Goal: Task Accomplishment & Management: Use online tool/utility

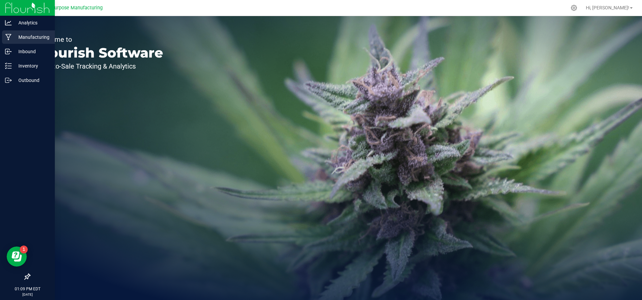
click at [18, 41] on div "Manufacturing" at bounding box center [28, 36] width 53 height 13
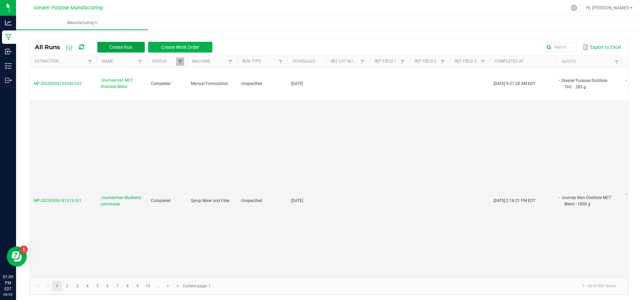
click at [129, 50] on button "Create Run" at bounding box center [120, 47] width 47 height 11
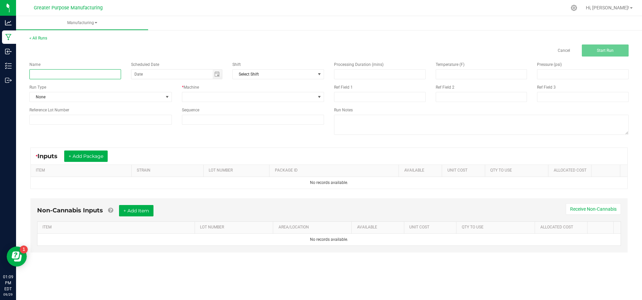
click at [108, 76] on input at bounding box center [75, 74] width 92 height 10
click at [218, 76] on span "Toggle calendar" at bounding box center [216, 74] width 5 height 5
type input "Journeyman Pineapple Syrup"
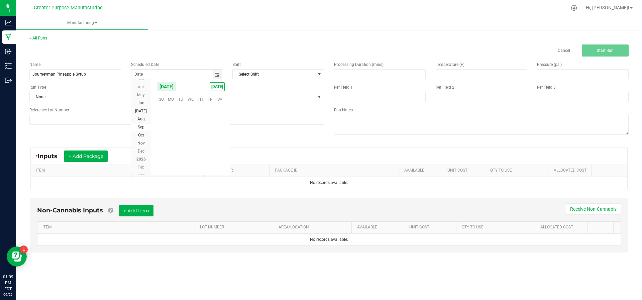
scroll to position [108388, 0]
click at [222, 87] on span "[DATE]" at bounding box center [217, 86] width 15 height 9
type input "[DATE]"
click at [221, 97] on span at bounding box center [248, 96] width 133 height 9
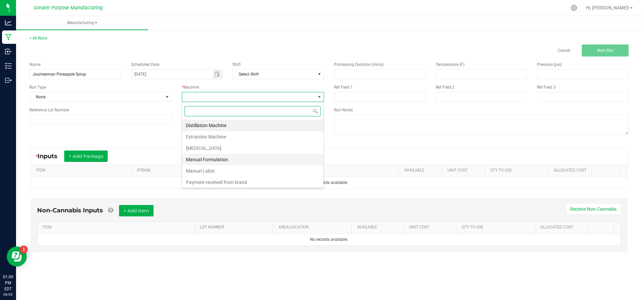
scroll to position [28, 0]
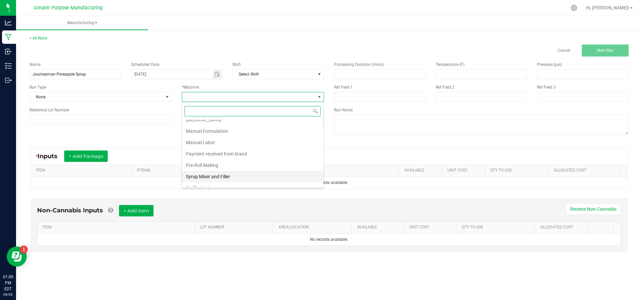
click at [203, 171] on li "Syrup Mixer and Filler" at bounding box center [252, 176] width 141 height 11
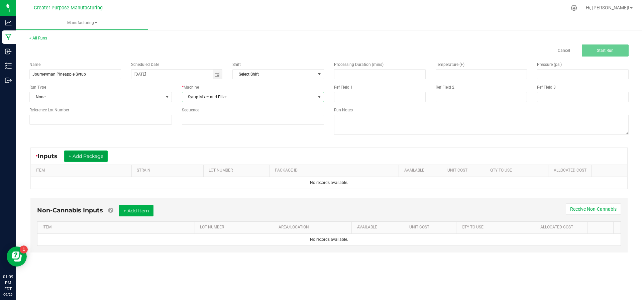
click at [90, 153] on button "+ Add Package" at bounding box center [85, 155] width 43 height 11
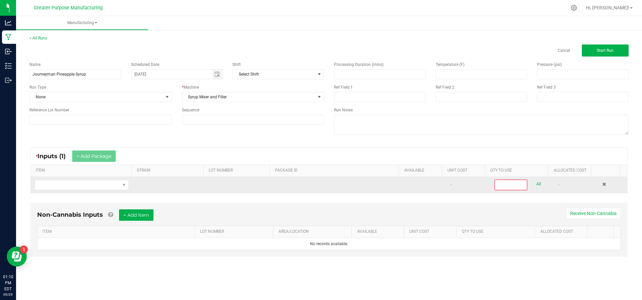
click at [92, 178] on td at bounding box center [82, 185] width 102 height 16
click at [95, 185] on span "NO DATA FOUND" at bounding box center [77, 184] width 85 height 9
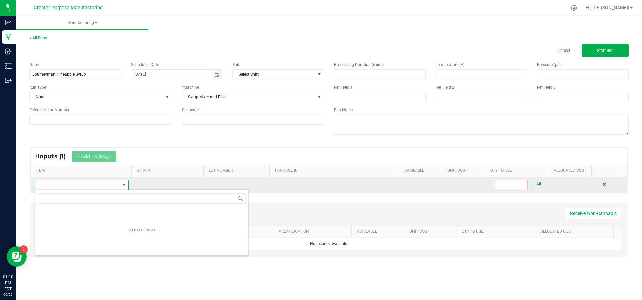
scroll to position [10, 91]
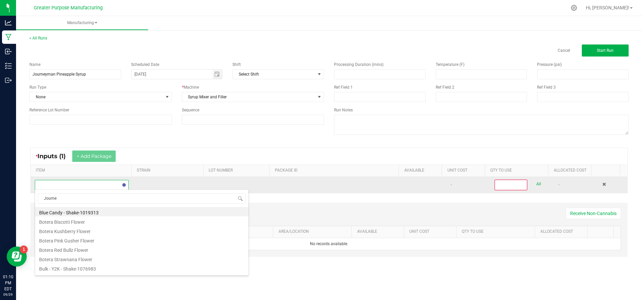
type input "Journey"
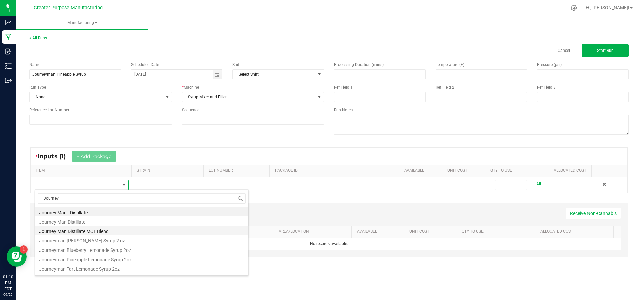
click at [85, 227] on li "Journey Man Distillate MCT Blend" at bounding box center [141, 230] width 213 height 9
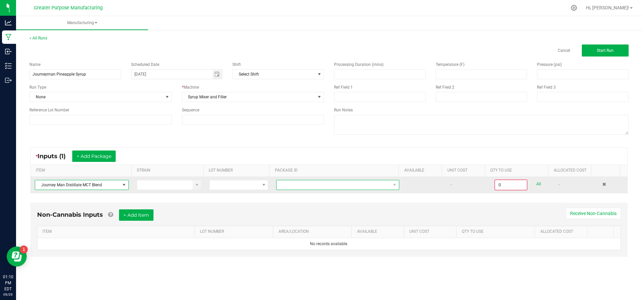
click at [295, 183] on span at bounding box center [333, 184] width 114 height 9
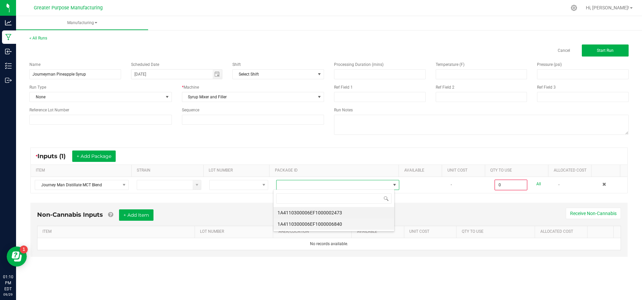
click at [297, 219] on li "1A4110300006EF1000006840" at bounding box center [333, 223] width 121 height 11
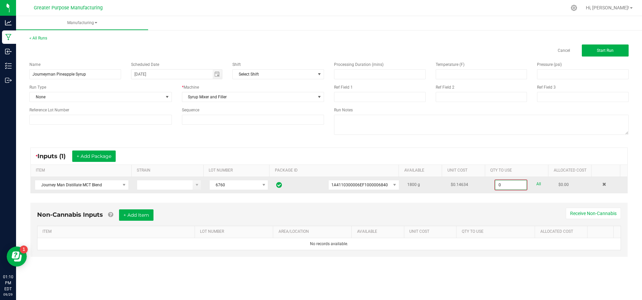
click at [513, 185] on input "0" at bounding box center [510, 184] width 31 height 9
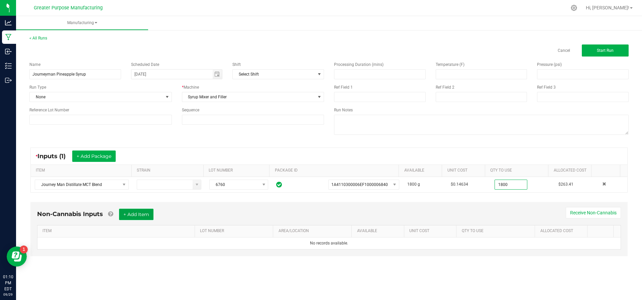
type input "1800.0000 g"
click at [128, 214] on button "+ Add Item" at bounding box center [136, 214] width 34 height 11
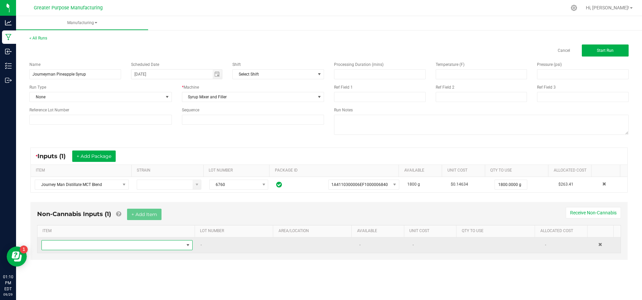
click at [115, 243] on span "NO DATA FOUND" at bounding box center [113, 244] width 142 height 9
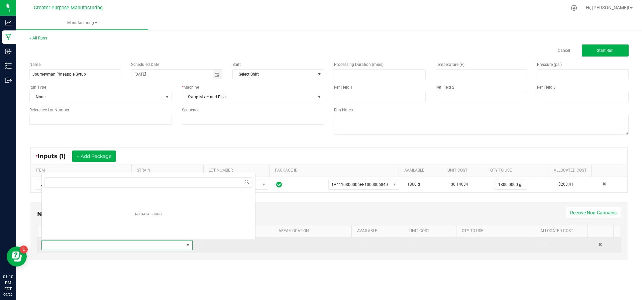
scroll to position [10, 147]
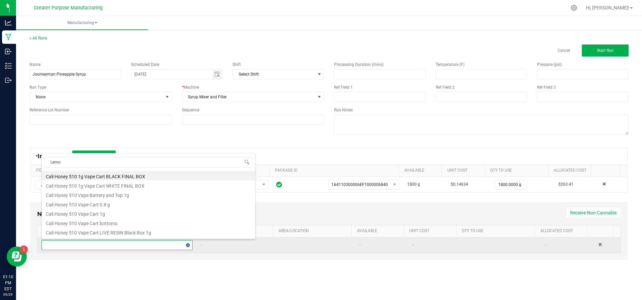
type input "Lemon"
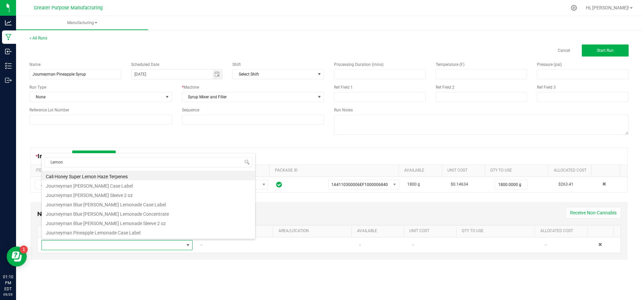
drag, startPoint x: 120, startPoint y: 213, endPoint x: 159, endPoint y: 215, distance: 39.2
click at [141, 214] on li "Journeyman Blue [PERSON_NAME] Lemonade Concentrate" at bounding box center [148, 212] width 213 height 9
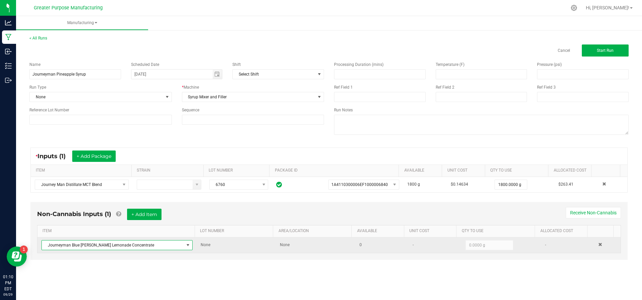
click at [187, 245] on span at bounding box center [187, 244] width 5 height 5
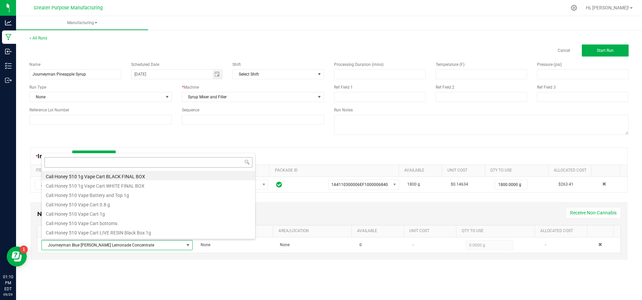
click at [123, 164] on input at bounding box center [148, 162] width 208 height 10
type input "Lemon"
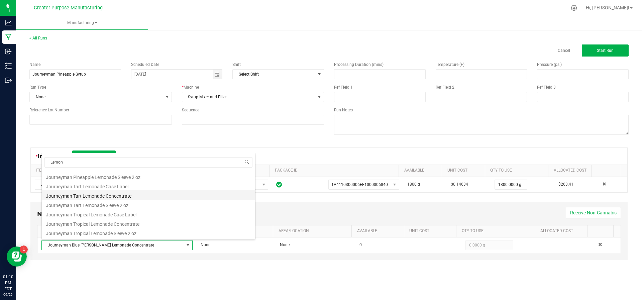
click at [140, 197] on li "Journeyman Tart Lemonade Concentrate" at bounding box center [148, 194] width 213 height 9
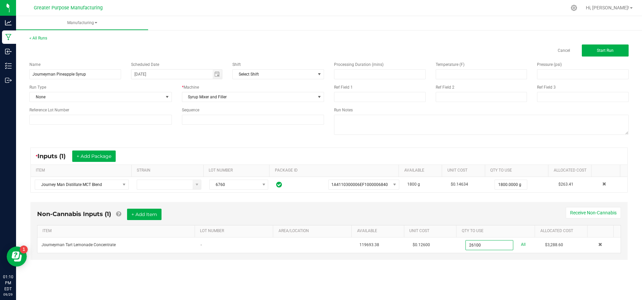
type input "26100.0000 g"
click at [221, 268] on div "Non-Cannabis Inputs (1) + Add Item Receive Non-Cannabis ITEM LOT NUMBER AREA/LO…" at bounding box center [328, 236] width 609 height 74
click at [133, 210] on button "+ Add Item" at bounding box center [144, 214] width 34 height 11
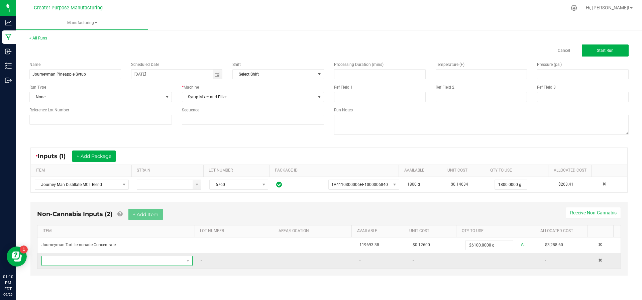
click at [107, 259] on span "NO DATA FOUND" at bounding box center [113, 260] width 142 height 9
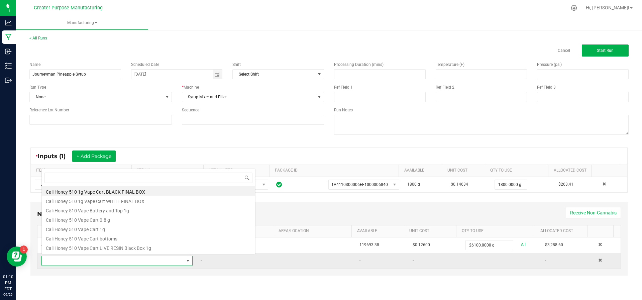
scroll to position [10, 147]
type input "Pine"
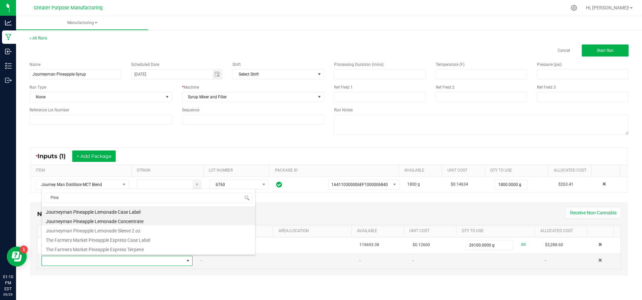
click at [118, 224] on li "Journeyman Pineapple Lemonade Concentrate" at bounding box center [148, 220] width 213 height 9
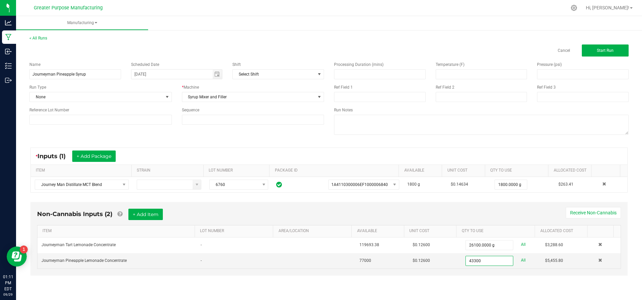
type input "43300.0000 g"
click at [452, 278] on div "Non-Cannabis Inputs (2) + Add Item Receive Non-Cannabis ITEM LOT NUMBER AREA/LO…" at bounding box center [328, 244] width 609 height 90
click at [154, 214] on button "+ Add Item" at bounding box center [145, 214] width 34 height 11
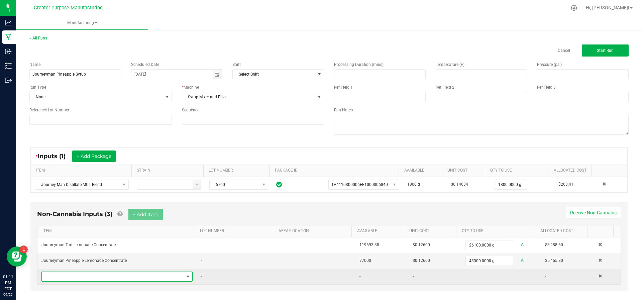
click at [115, 275] on span "NO DATA FOUND" at bounding box center [113, 276] width 142 height 9
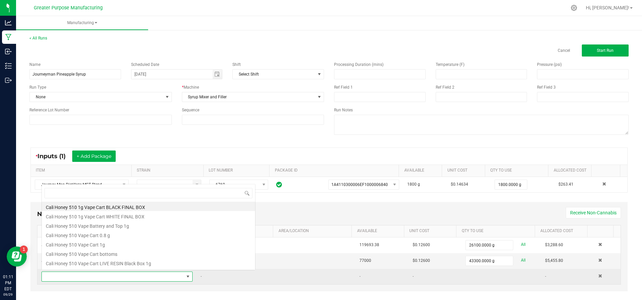
scroll to position [10, 145]
type input "Xanthan"
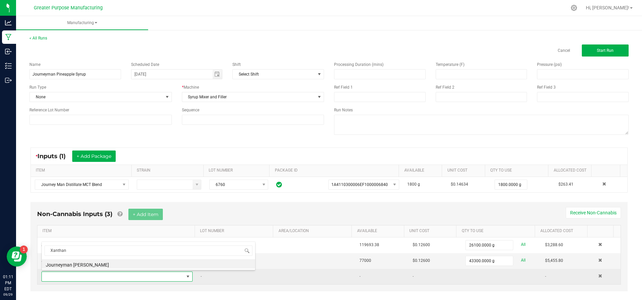
click at [114, 268] on li "Journeyman [PERSON_NAME]" at bounding box center [148, 263] width 213 height 9
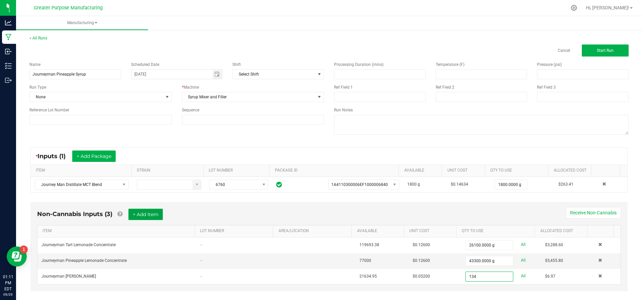
type input "134.0000 g"
click at [146, 209] on button "+ Add Item" at bounding box center [145, 214] width 34 height 11
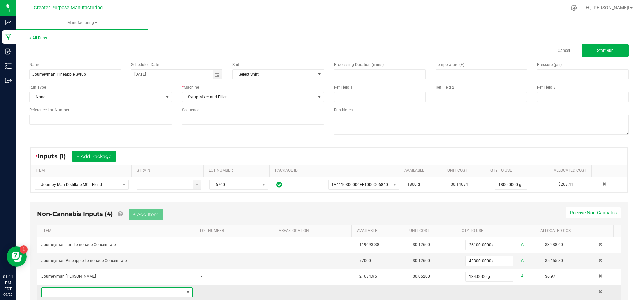
click at [88, 287] on span "NO DATA FOUND" at bounding box center [113, 291] width 142 height 9
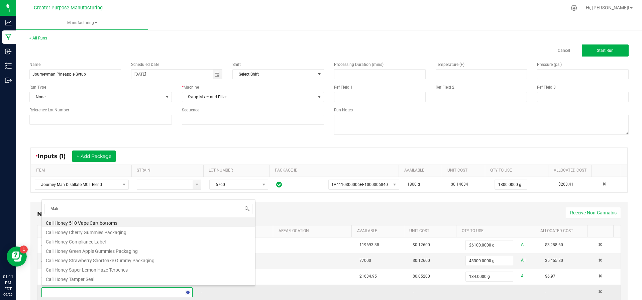
type input "Malic"
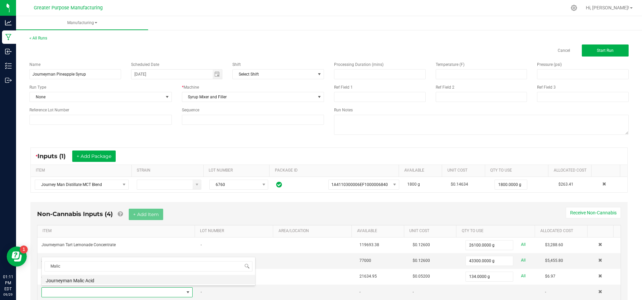
click at [90, 279] on li "Journeyman Malic Acid" at bounding box center [148, 279] width 213 height 9
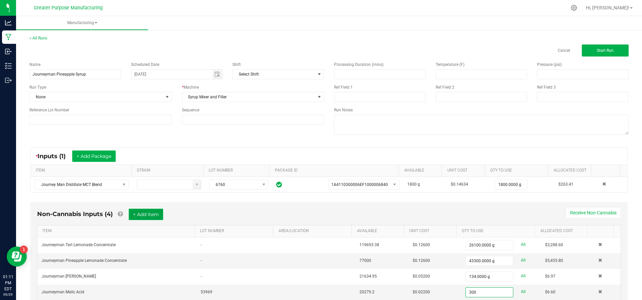
type input "300.0000 g"
click at [148, 209] on button "+ Add Item" at bounding box center [146, 214] width 34 height 11
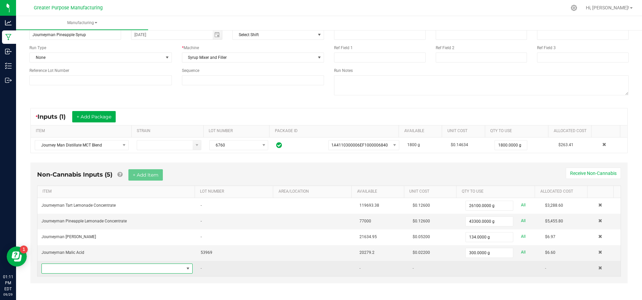
click at [112, 264] on span "NO DATA FOUND" at bounding box center [113, 268] width 142 height 9
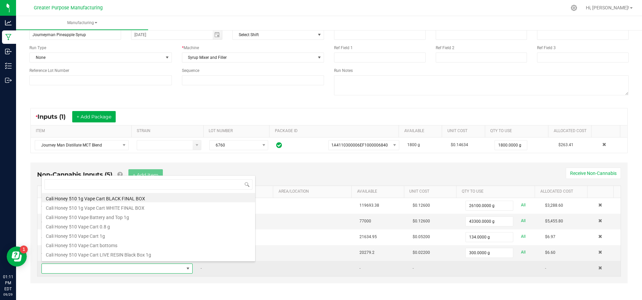
scroll to position [10, 145]
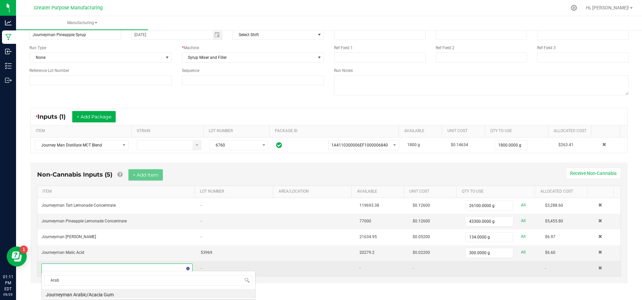
type input "[DEMOGRAPHIC_DATA]"
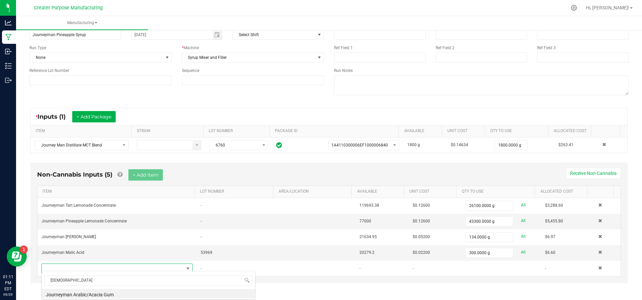
click at [106, 289] on li "Journeyman Arabic/Acacia Gum" at bounding box center [148, 293] width 213 height 9
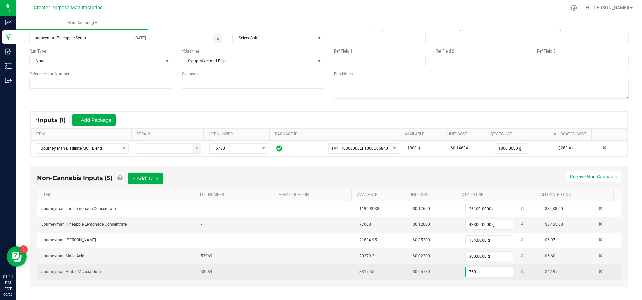
scroll to position [39, 0]
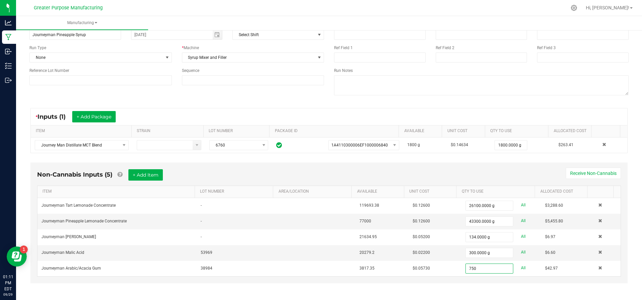
type input "750.0000 g"
click at [411, 281] on div "Non-Cannabis Inputs (5) + Add Item Receive Non-Cannabis ITEM LOT NUMBER AREA/LO…" at bounding box center [328, 227] width 609 height 137
click at [132, 170] on button "+ Add Item" at bounding box center [145, 174] width 34 height 11
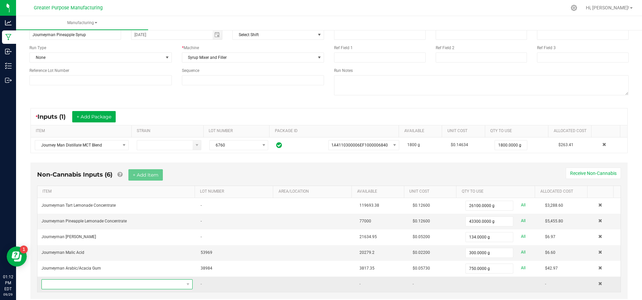
click at [110, 281] on span "NO DATA FOUND" at bounding box center [113, 283] width 142 height 9
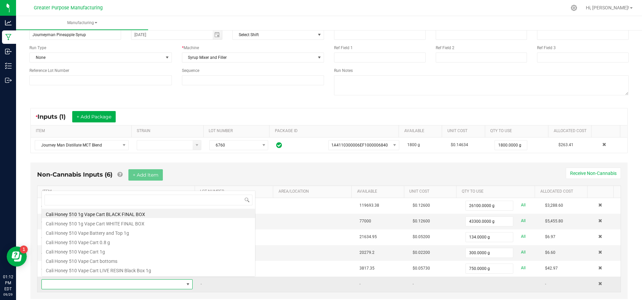
scroll to position [10, 145]
type input "Bottle"
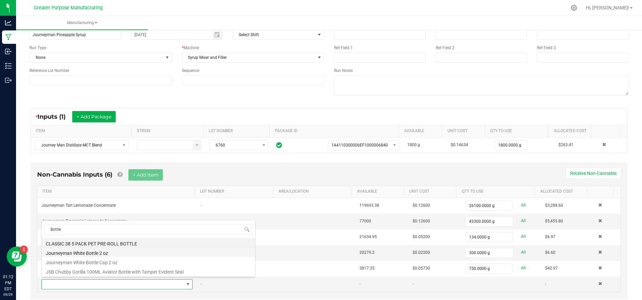
click at [113, 251] on li "Journeyman White Bottle 2 oz" at bounding box center [148, 251] width 213 height 9
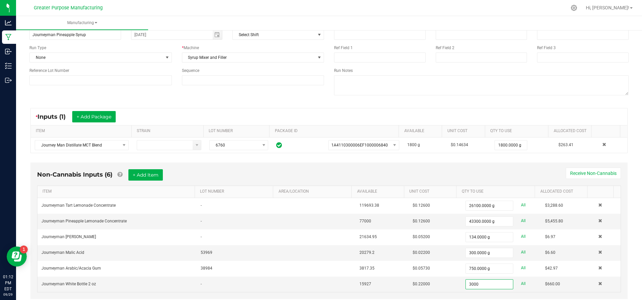
type input "3000 ea"
click at [143, 179] on div "Non-Cannabis Inputs (6) + Add Item Receive Non-Cannabis" at bounding box center [329, 177] width 584 height 16
click at [144, 177] on button "+ Add Item" at bounding box center [145, 174] width 34 height 11
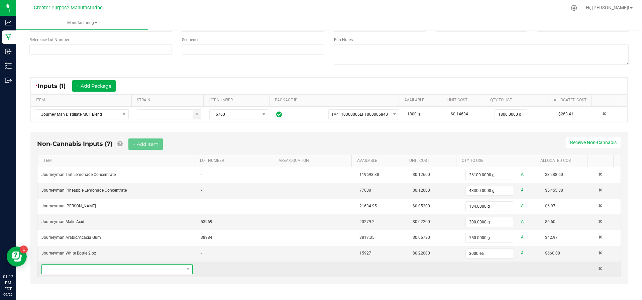
click at [122, 264] on span "NO DATA FOUND" at bounding box center [113, 268] width 142 height 9
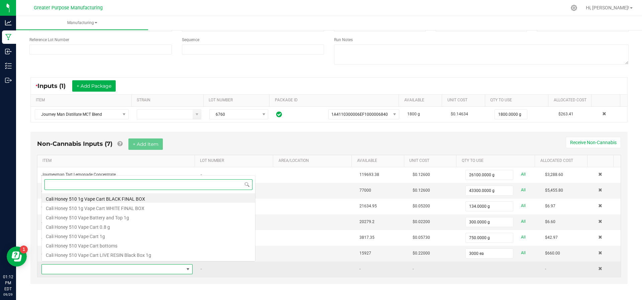
scroll to position [10, 145]
type input "cap"
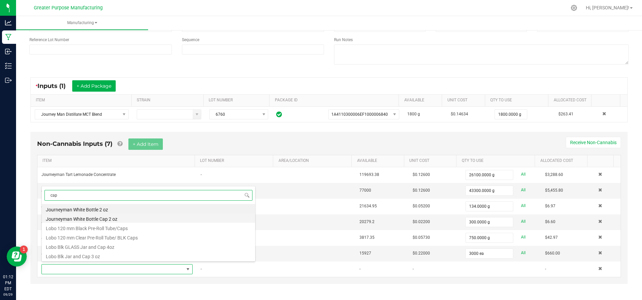
click at [115, 214] on li "Journeyman White Bottle Cap 2 oz" at bounding box center [148, 217] width 213 height 9
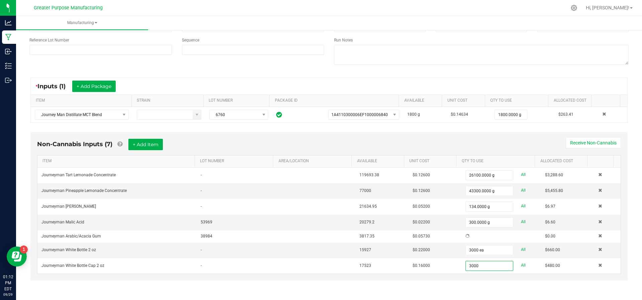
scroll to position [70, 0]
type input "3000 ea"
click at [136, 140] on button "+ Add Item" at bounding box center [145, 143] width 34 height 11
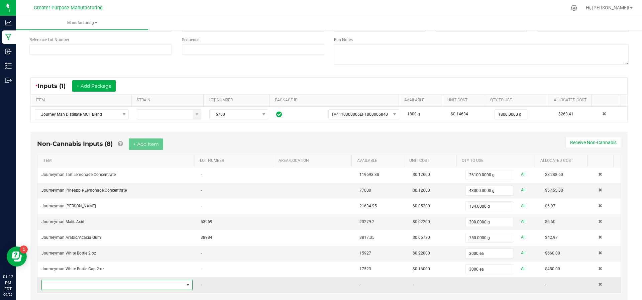
click at [104, 280] on span "NO DATA FOUND" at bounding box center [113, 284] width 142 height 9
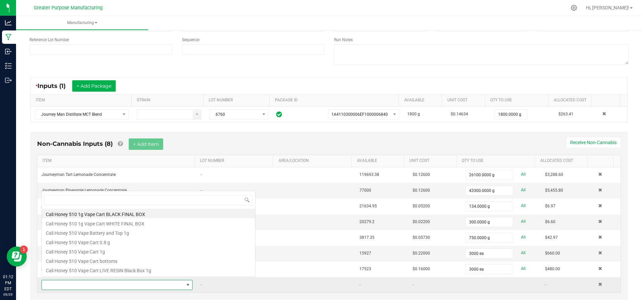
scroll to position [10, 145]
type input "Pine"
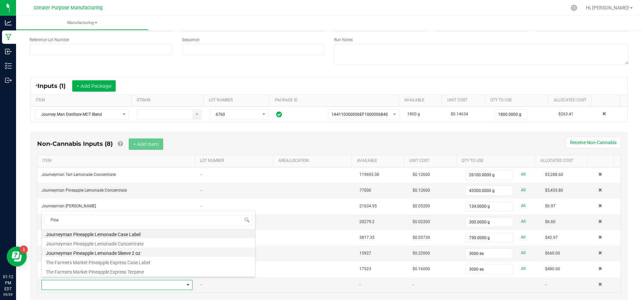
click at [114, 249] on li "Journeyman Pineapple Lemonade Sleeve 2 oz" at bounding box center [148, 251] width 213 height 9
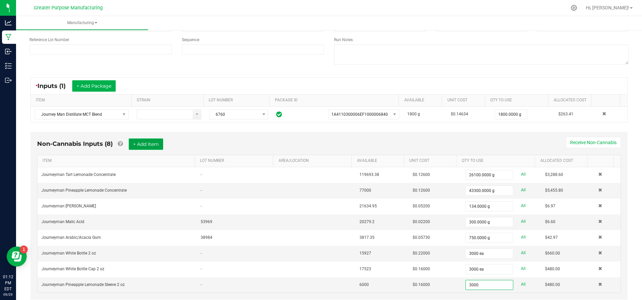
type input "3000 ea"
click at [149, 144] on button "+ Add Item" at bounding box center [146, 143] width 34 height 11
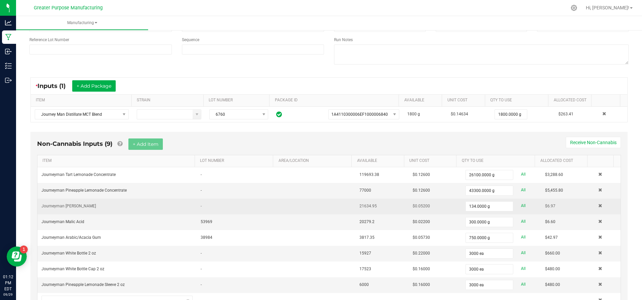
scroll to position [101, 0]
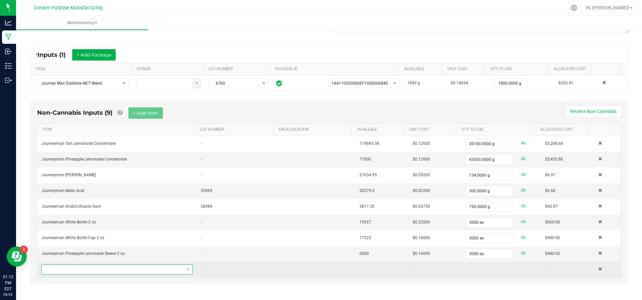
click at [138, 265] on span "NO DATA FOUND" at bounding box center [113, 269] width 142 height 9
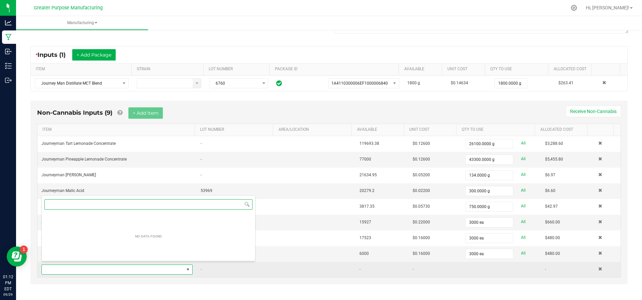
scroll to position [0, 0]
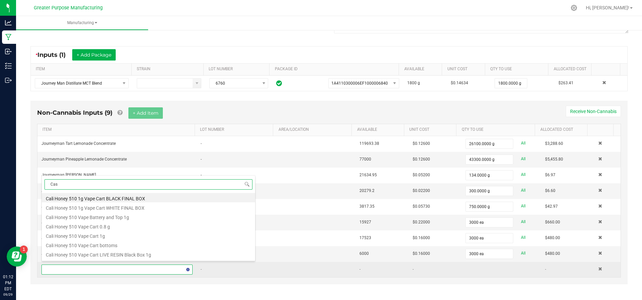
type input "Case"
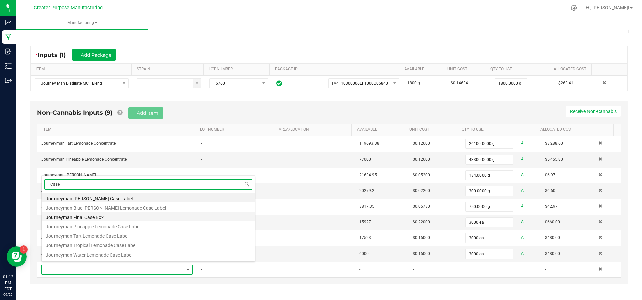
click at [120, 220] on li "Journeyman Final Case Box" at bounding box center [148, 216] width 213 height 9
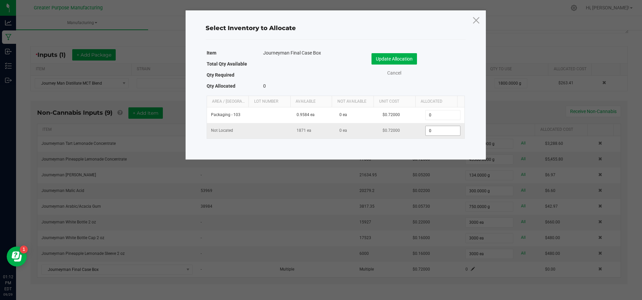
click at [439, 132] on input "0" at bounding box center [442, 130] width 34 height 9
type input "125"
click at [405, 57] on button "Update Allocation" at bounding box center [393, 58] width 45 height 11
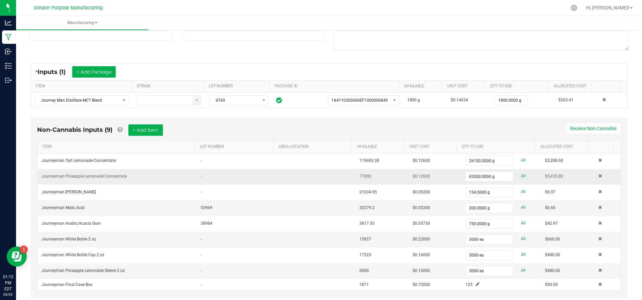
scroll to position [98, 0]
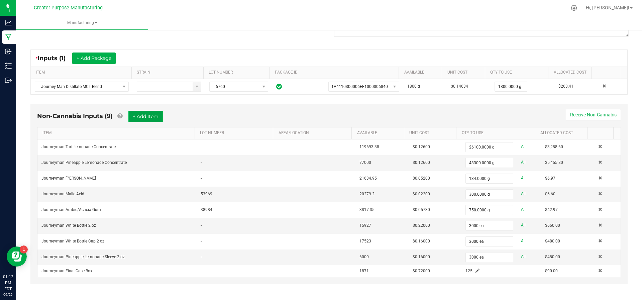
click at [138, 120] on button "+ Add Item" at bounding box center [145, 116] width 34 height 11
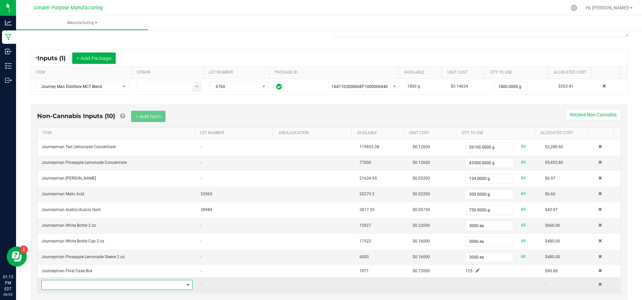
click at [97, 280] on span "NO DATA FOUND" at bounding box center [113, 284] width 142 height 9
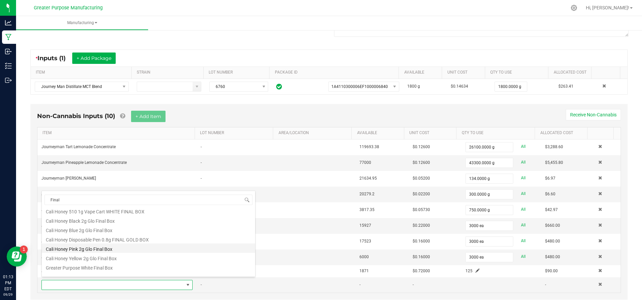
scroll to position [0, 0]
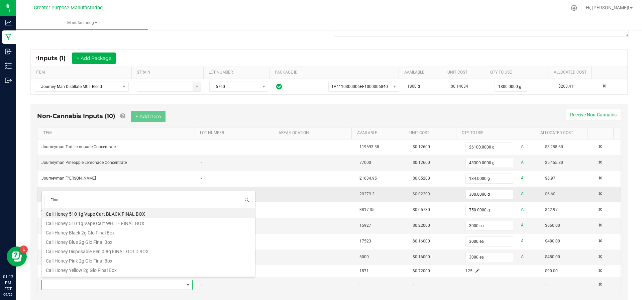
drag, startPoint x: 62, startPoint y: 200, endPoint x: 38, endPoint y: 196, distance: 24.0
click at [38, 196] on body "Analytics Manufacturing Inbound Inventory Outbound 01:13 PM EDT [DATE] 09/29 Gr…" at bounding box center [321, 150] width 642 height 300
type input "Journeyman"
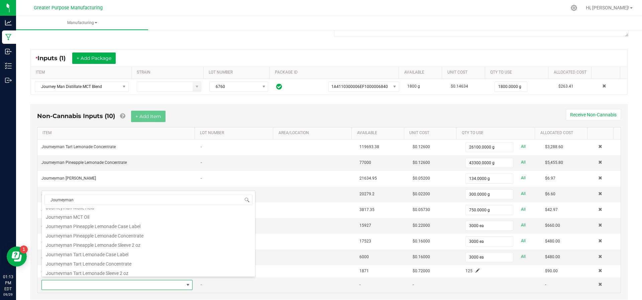
scroll to position [174, 0]
click at [138, 226] on li "Journeyman Pineapple Lemonade Case Label" at bounding box center [148, 225] width 213 height 9
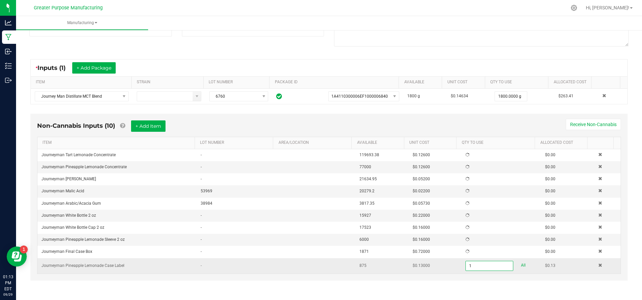
scroll to position [98, 0]
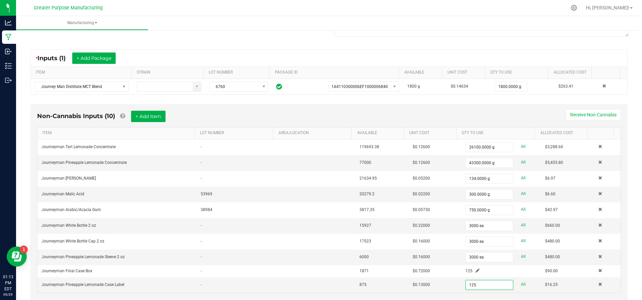
type input "125 ea"
click at [431, 106] on div "Non-Cannabis Inputs (10) + Add Item Receive Non-Cannabis ITEM LOT NUMBER AREA/L…" at bounding box center [328, 202] width 597 height 196
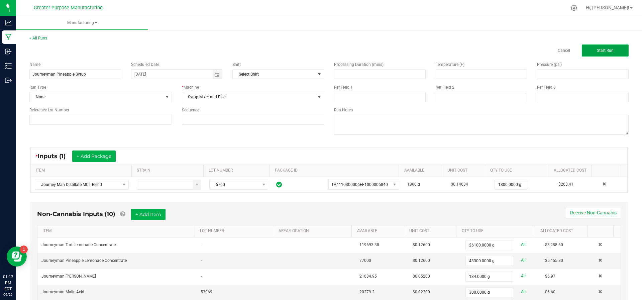
click at [615, 47] on button "Start Run" at bounding box center [605, 50] width 47 height 12
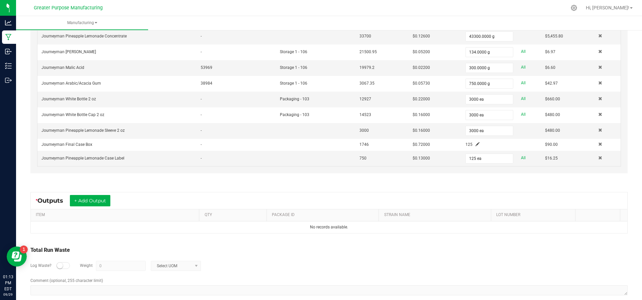
scroll to position [245, 0]
click at [93, 194] on button "+ Add Output" at bounding box center [90, 199] width 40 height 11
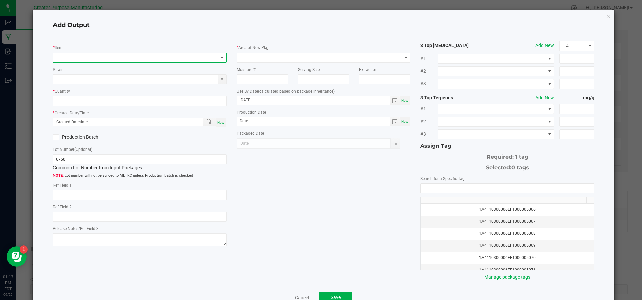
click at [96, 60] on span "NO DATA FOUND" at bounding box center [135, 57] width 165 height 9
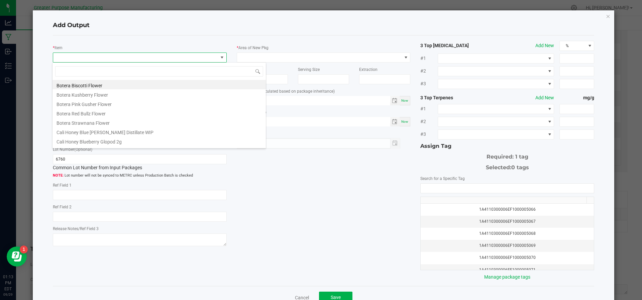
scroll to position [10, 171]
type input "Journeyman"
click at [104, 134] on li "Journeyman Pineapple Lemonade Syrup 2oz" at bounding box center [158, 131] width 213 height 9
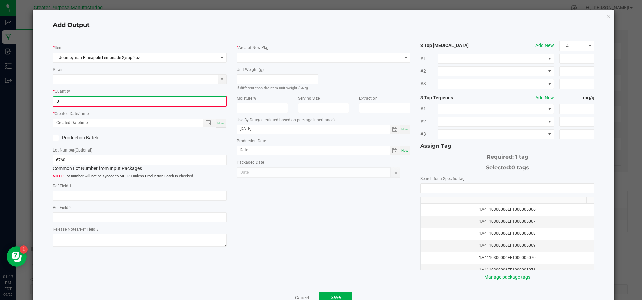
click at [97, 103] on input "0" at bounding box center [139, 101] width 172 height 9
type input "3000 ea"
click at [218, 121] on span "Now" at bounding box center [220, 123] width 7 height 4
type input "[DATE] 1:13 PM"
type input "[DATE]"
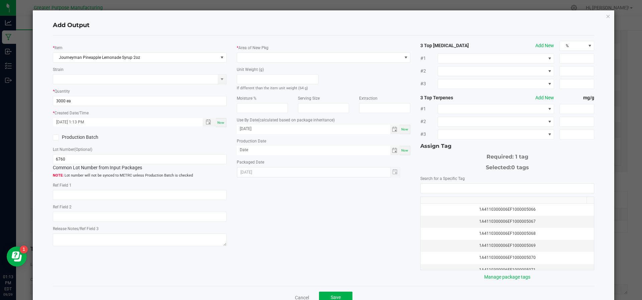
click at [56, 139] on span at bounding box center [56, 137] width 6 height 6
click at [0, 0] on input "Production Batch" at bounding box center [0, 0] width 0 height 0
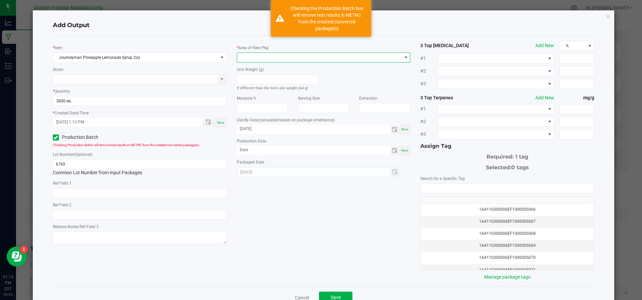
click at [248, 56] on span at bounding box center [319, 57] width 165 height 9
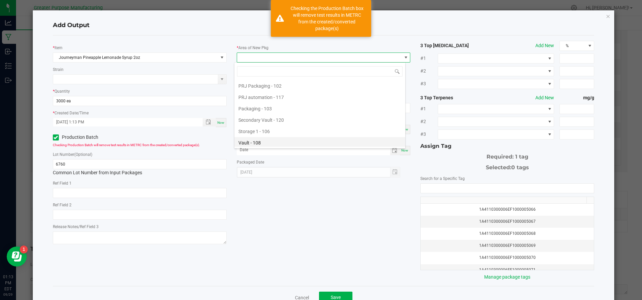
click at [263, 137] on li "Vault - 108" at bounding box center [319, 142] width 171 height 11
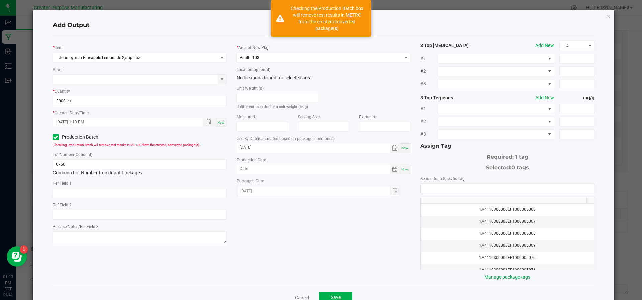
click at [401, 169] on span "Now" at bounding box center [404, 169] width 7 height 4
type input "[DATE]"
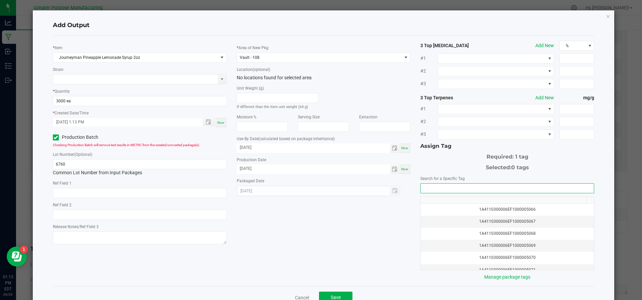
click at [438, 183] on input "NO DATA FOUND" at bounding box center [506, 187] width 173 height 9
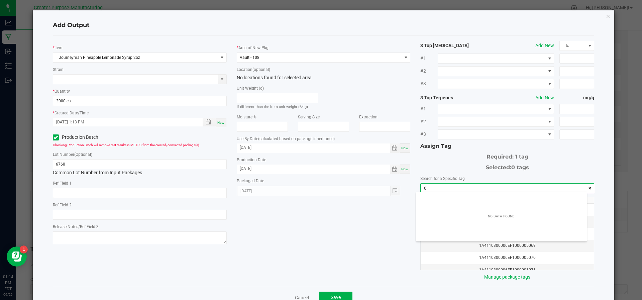
scroll to position [9, 171]
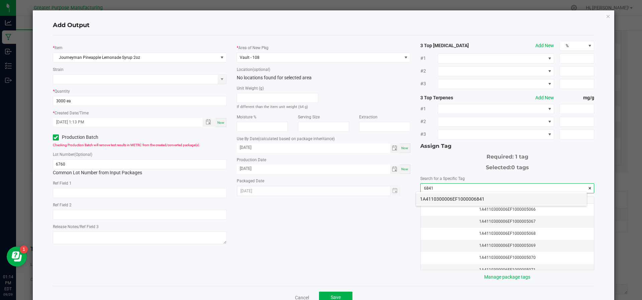
click at [430, 199] on li "1A4110300006EF1000006841" at bounding box center [501, 198] width 171 height 11
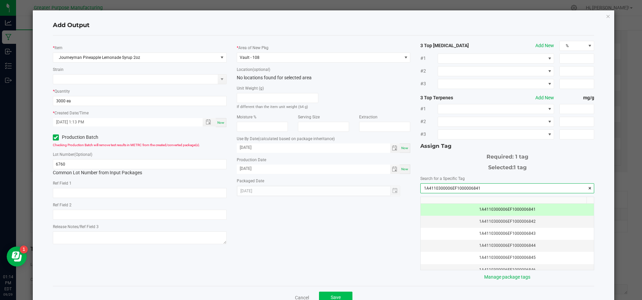
type input "1A4110300006EF1000006841"
click at [333, 291] on button "Save" at bounding box center [335, 297] width 33 height 12
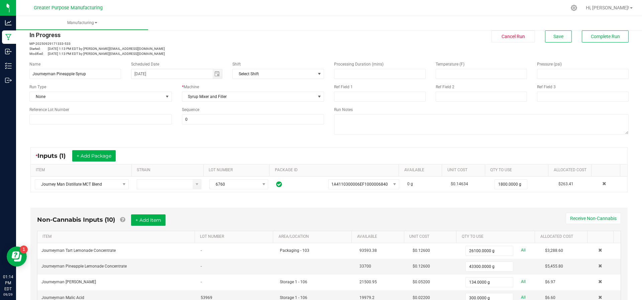
scroll to position [0, 0]
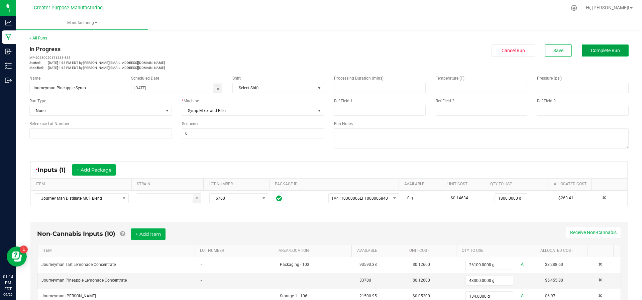
click at [601, 46] on button "Complete Run" at bounding box center [605, 50] width 47 height 12
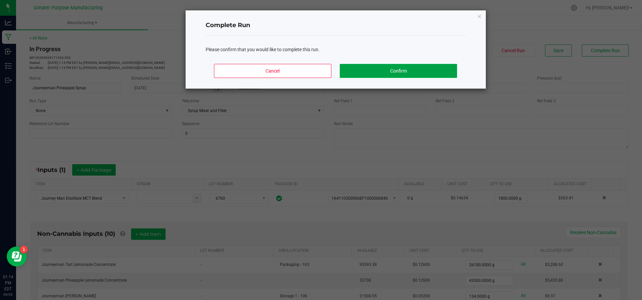
click at [423, 67] on button "Confirm" at bounding box center [398, 71] width 117 height 14
